Goal: Information Seeking & Learning: Learn about a topic

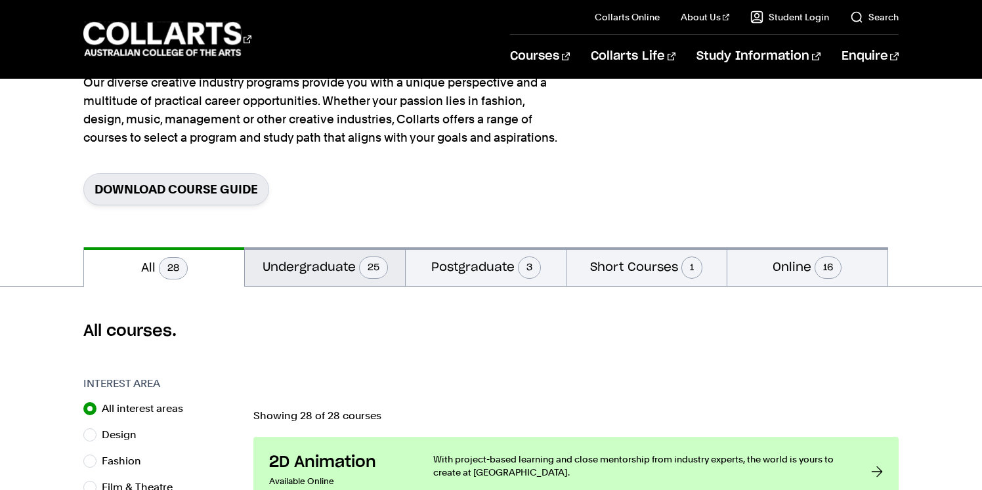
scroll to position [141, 0]
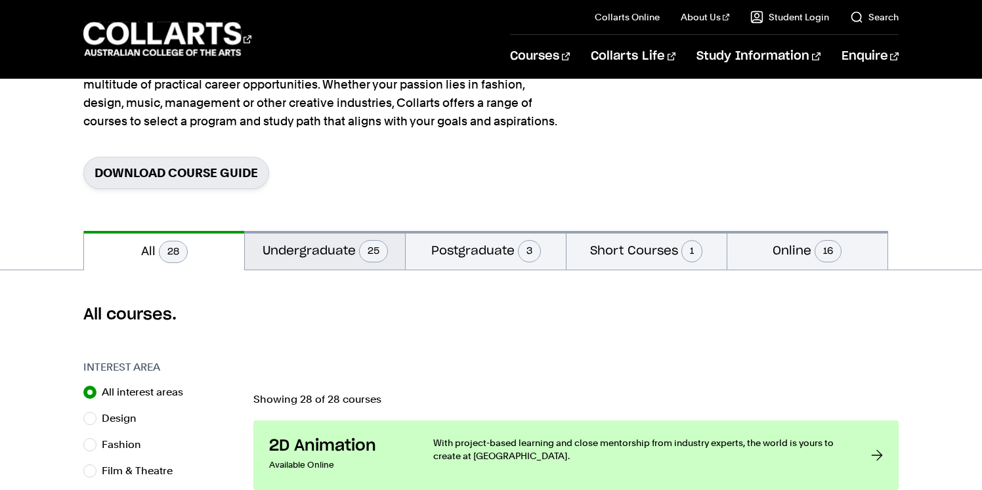
click at [312, 244] on button "Undergraduate 25" at bounding box center [325, 250] width 160 height 39
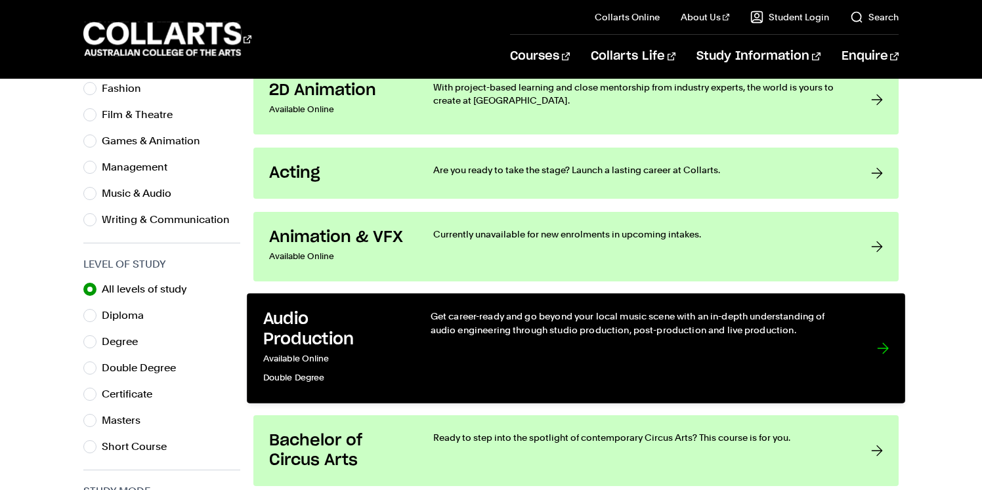
scroll to position [487, 0]
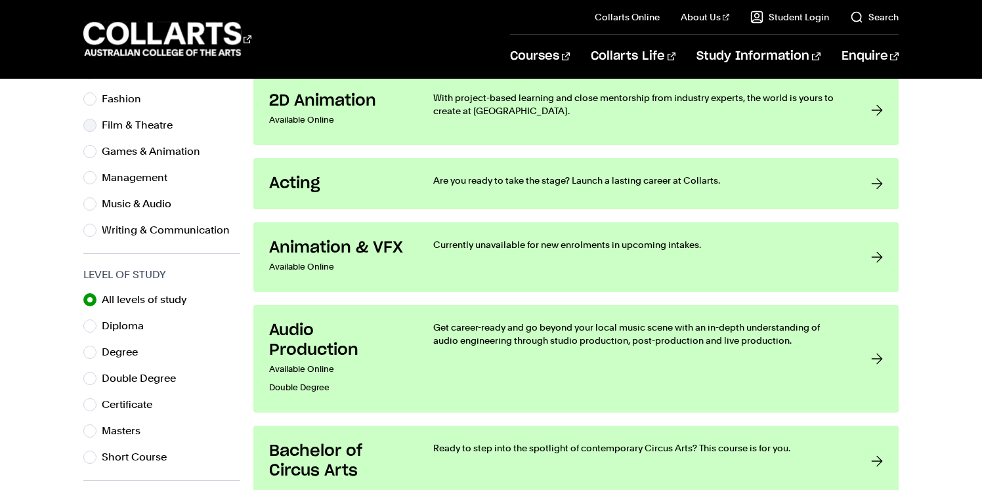
click at [113, 122] on label "Film & Theatre" at bounding box center [142, 125] width 81 height 18
click at [96, 122] on input "Film & Theatre" at bounding box center [89, 125] width 13 height 13
radio input "true"
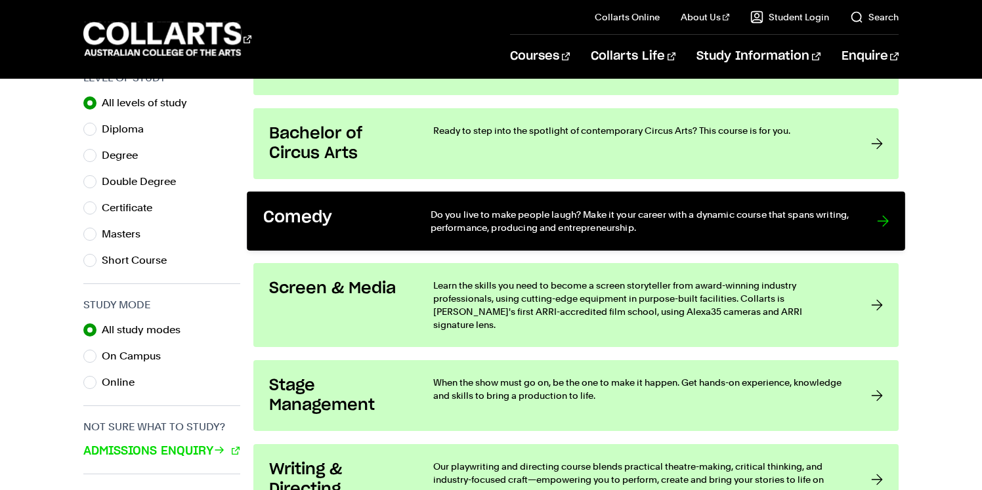
scroll to position [690, 0]
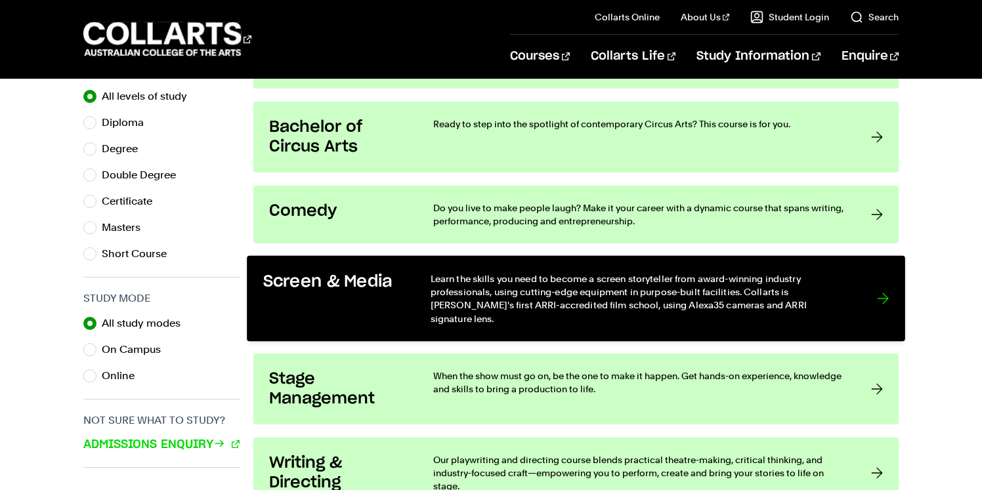
click at [692, 305] on p "Learn the skills you need to become a screen storyteller from award-winning ind…" at bounding box center [640, 299] width 419 height 54
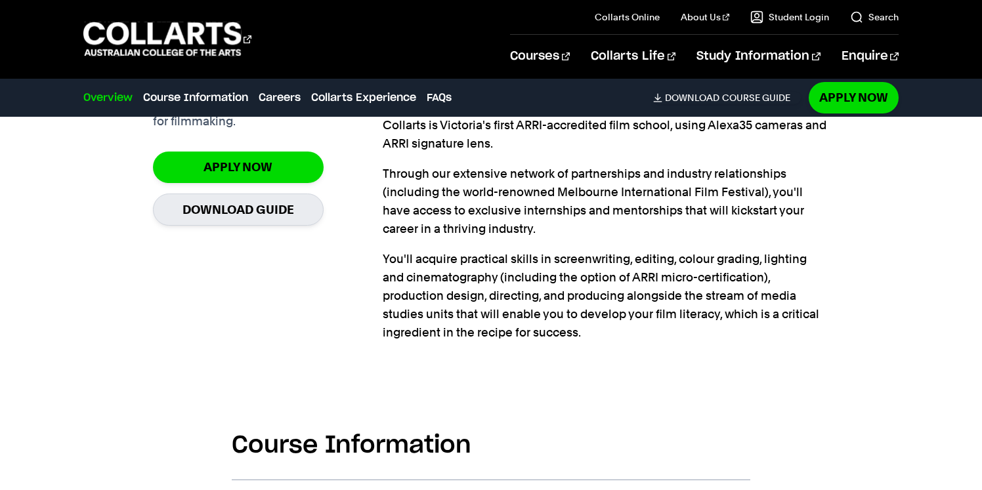
scroll to position [952, 0]
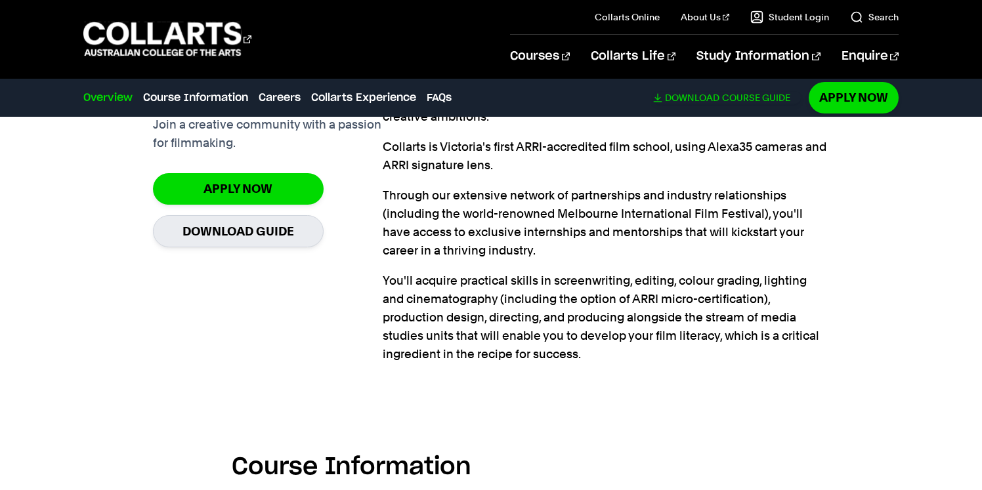
click at [767, 94] on link "Download Course Guide" at bounding box center [727, 98] width 148 height 12
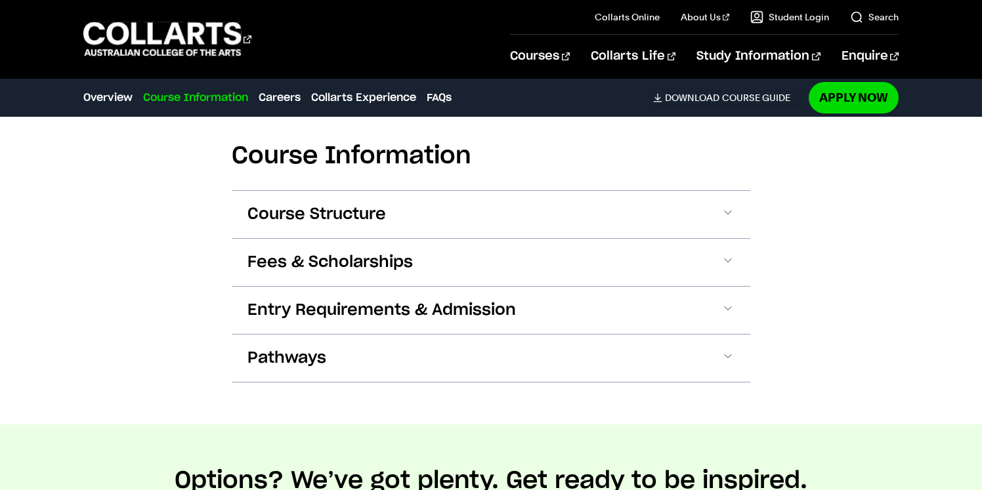
scroll to position [1286, 0]
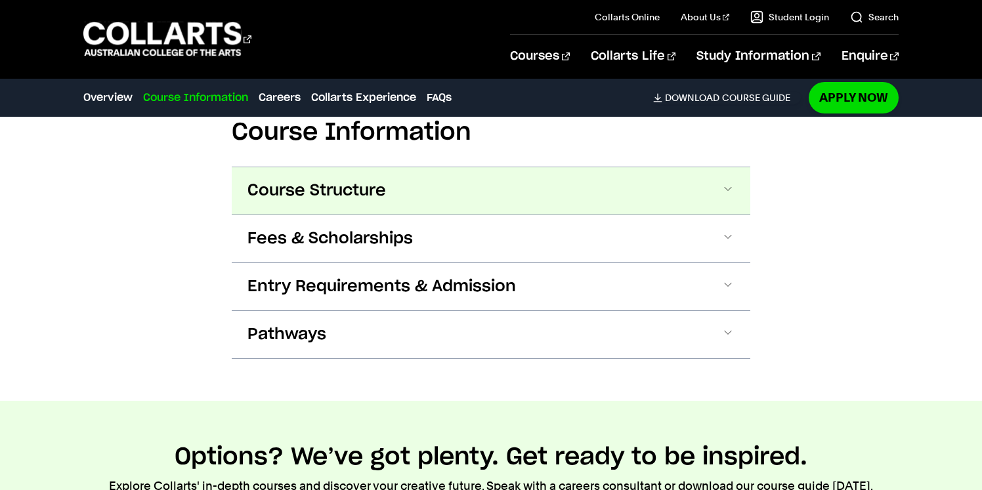
click at [528, 199] on button "Course Structure" at bounding box center [491, 190] width 518 height 47
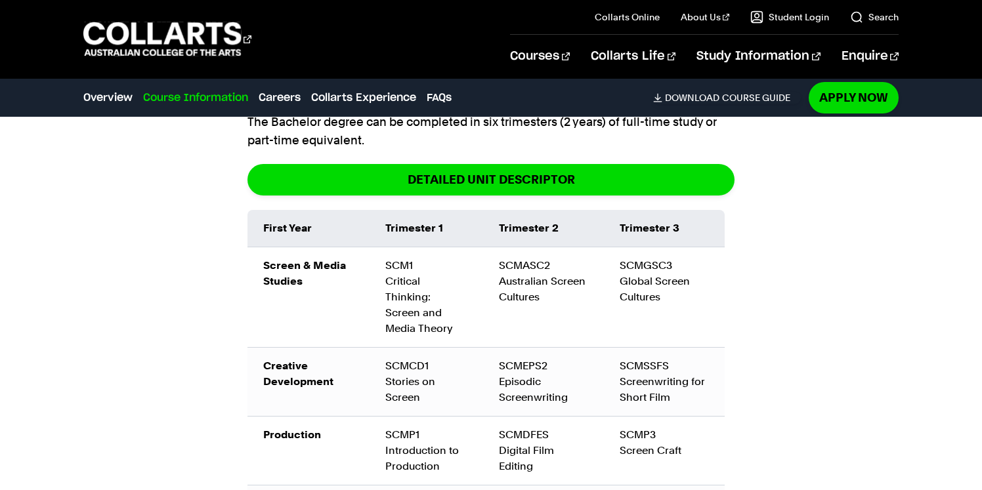
scroll to position [1452, 0]
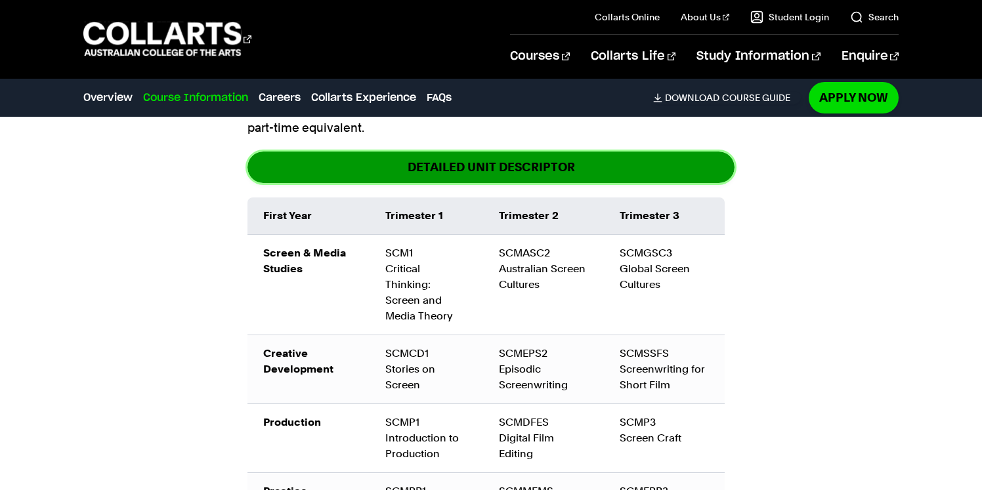
click at [536, 171] on link "DETAILED UNIT DESCRIPTOR" at bounding box center [490, 167] width 487 height 31
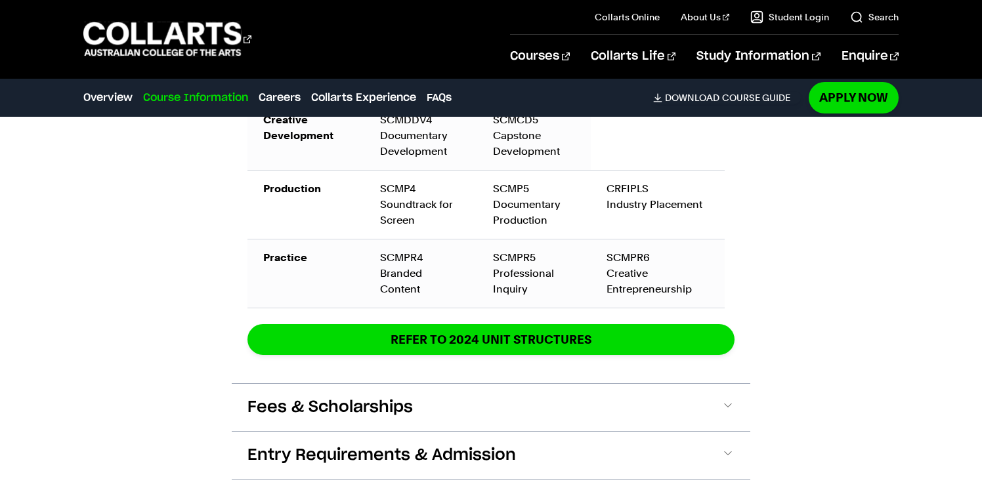
scroll to position [2056, 0]
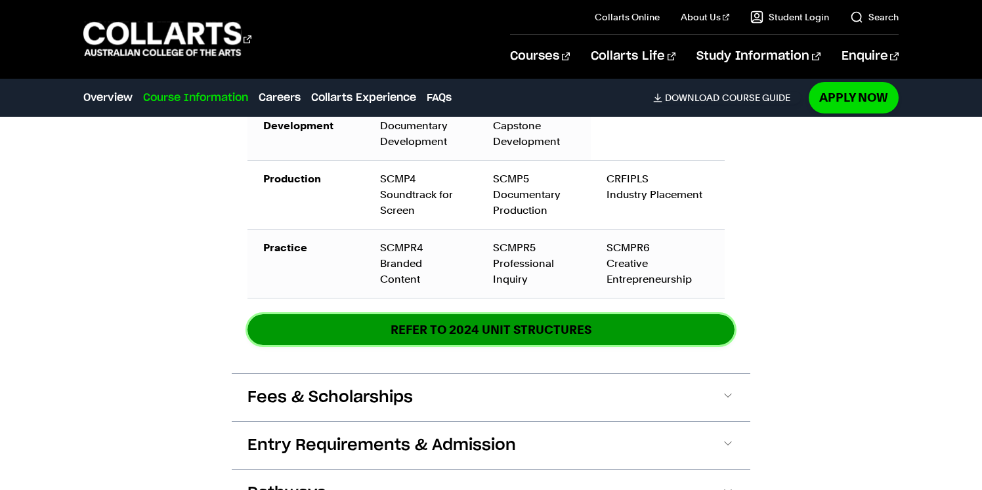
click at [613, 314] on link "REFER TO 2024 unit structures" at bounding box center [490, 329] width 487 height 31
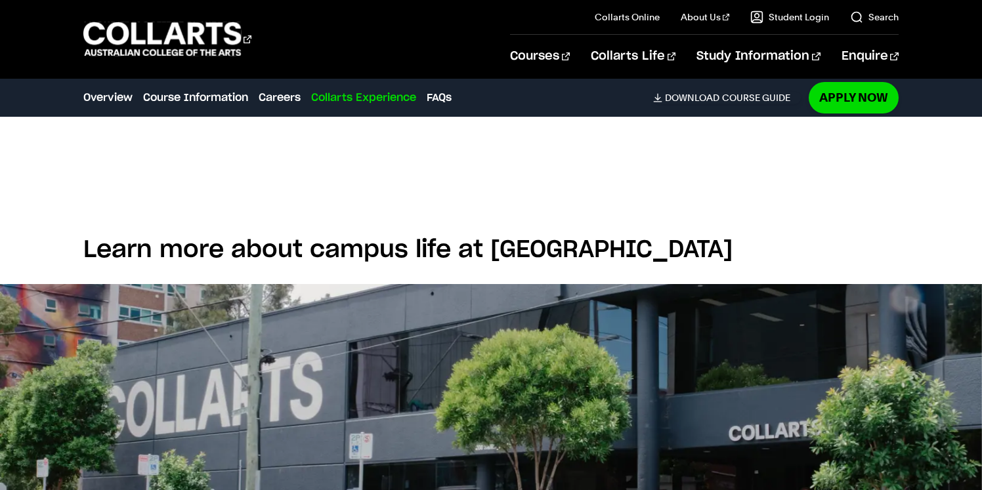
scroll to position [3274, 0]
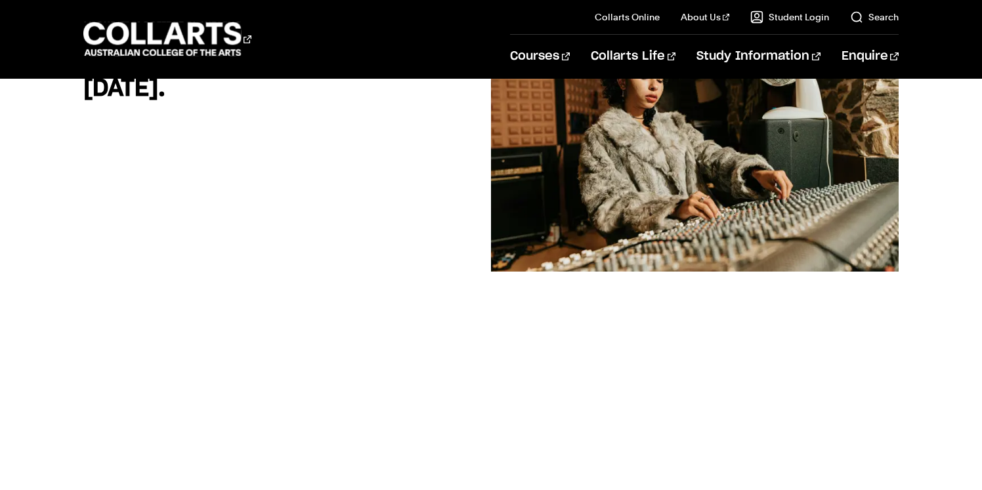
scroll to position [244, 0]
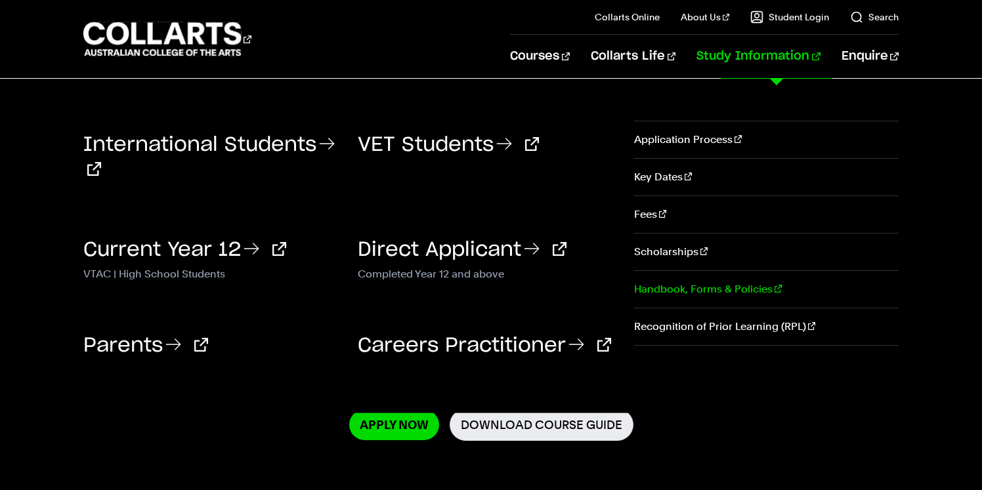
click at [700, 293] on link "Handbook, Forms & Policies" at bounding box center [766, 289] width 264 height 37
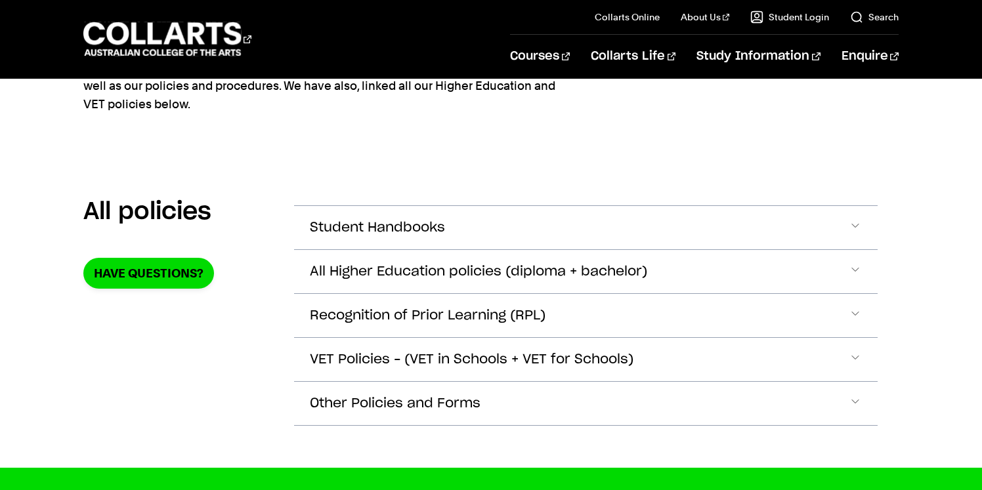
scroll to position [166, 0]
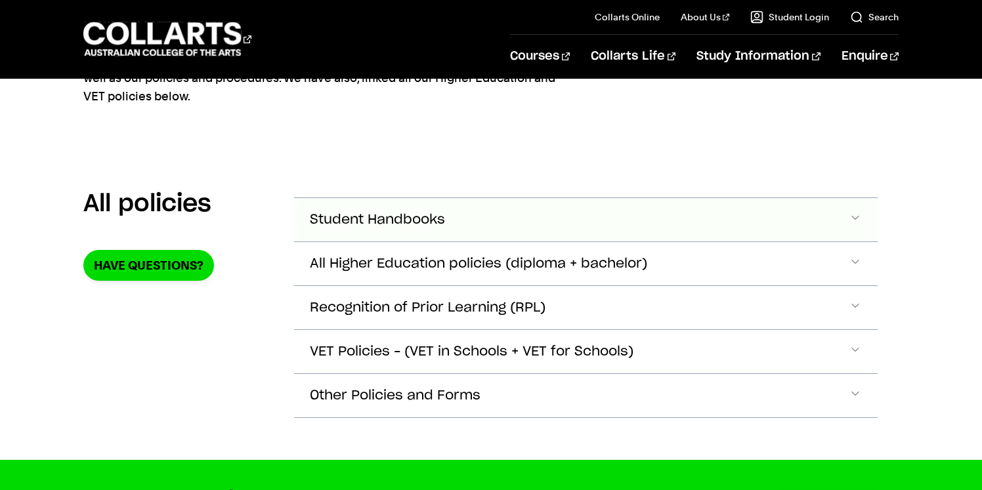
click at [597, 219] on button "Student Handbooks" at bounding box center [585, 219] width 583 height 43
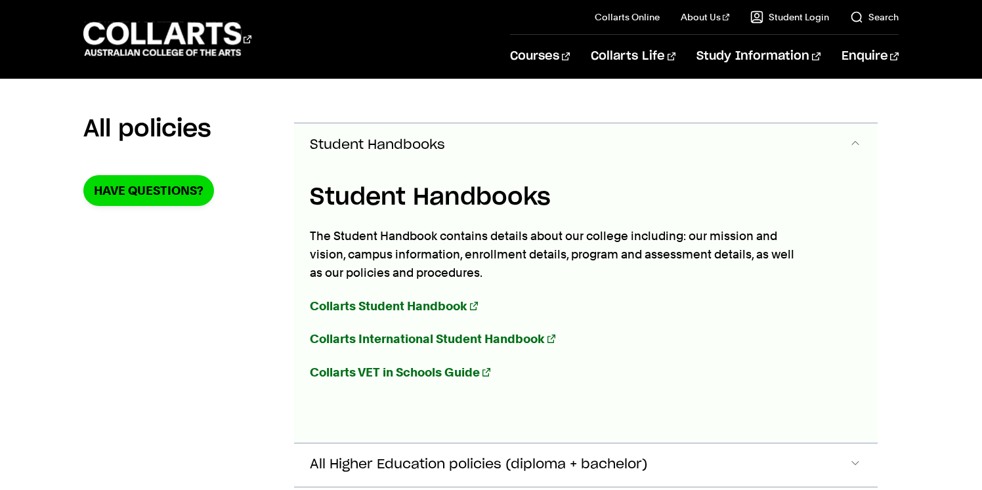
scroll to position [246, 0]
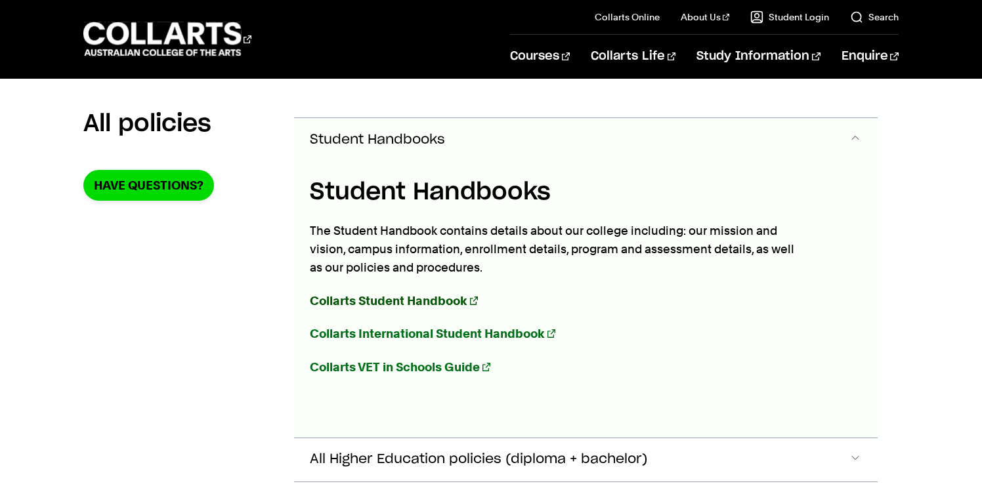
click at [418, 300] on strong "Collarts Student Handbook" at bounding box center [389, 301] width 158 height 14
